Goal: Information Seeking & Learning: Find specific fact

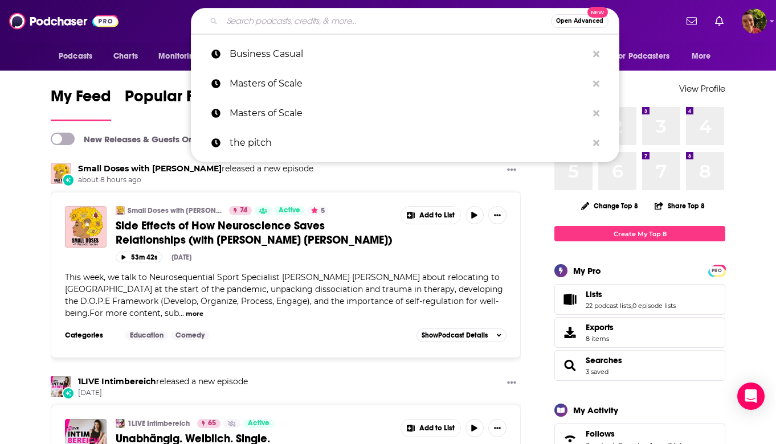
click at [386, 17] on input "Search podcasts, credits, & more..." at bounding box center [386, 21] width 329 height 18
type input "i"
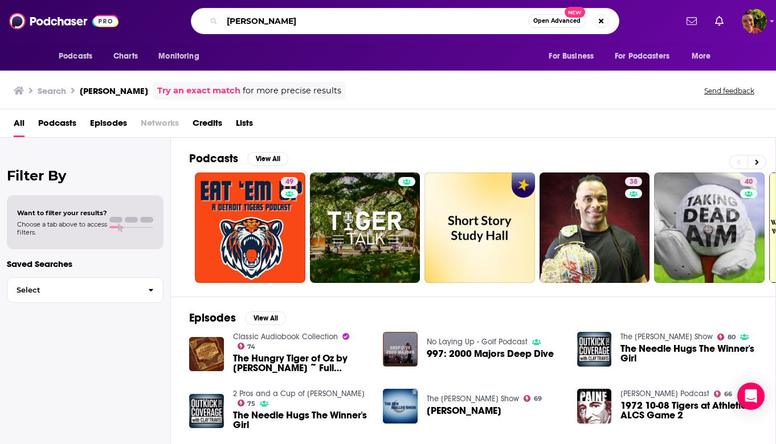
click at [257, 21] on input "[PERSON_NAME]" at bounding box center [375, 21] width 306 height 18
type input "[PERSON_NAME]"
